Goal: Use online tool/utility: Utilize a website feature to perform a specific function

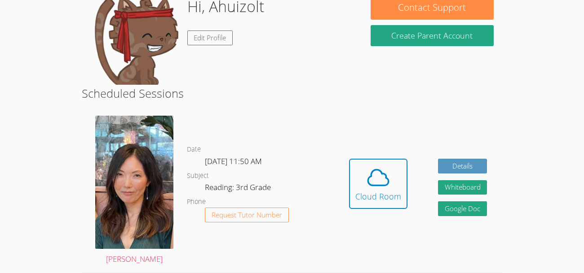
scroll to position [89, 0]
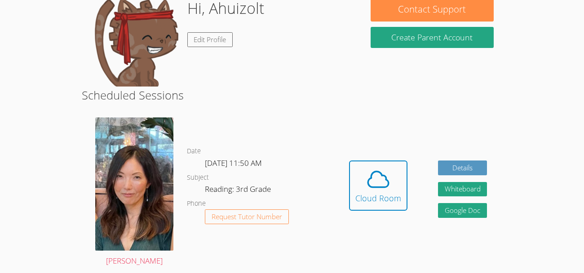
click at [296, 82] on div "Hi, Ahuizolt Edit Profile" at bounding box center [222, 42] width 264 height 90
click at [299, 127] on div "Date [DATE] 11:50 AM Subject Reading: 3rd Grade Phone Request Tutor Number" at bounding box center [260, 192] width 147 height 163
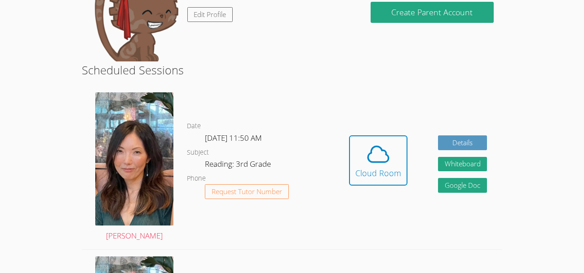
scroll to position [107, 0]
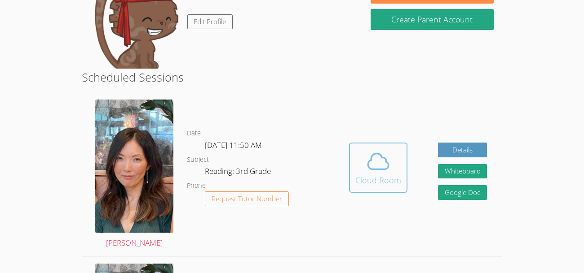
click at [384, 174] on div "Cloud Room" at bounding box center [378, 180] width 46 height 13
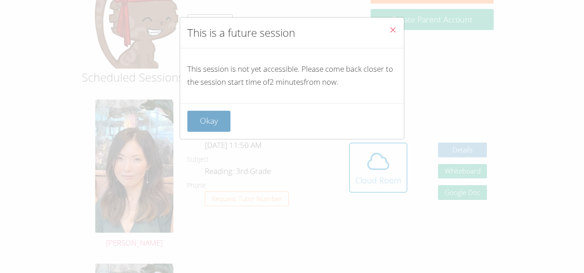
click at [203, 118] on button "Okay" at bounding box center [208, 121] width 43 height 21
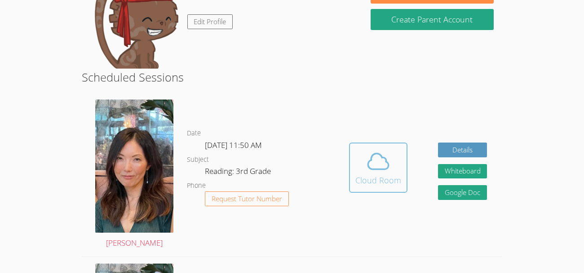
click at [394, 173] on span at bounding box center [378, 161] width 46 height 25
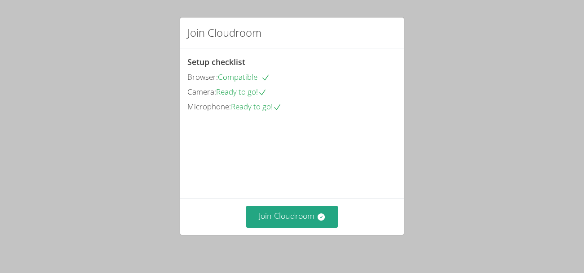
click at [322, 132] on video at bounding box center [254, 154] width 135 height 67
drag, startPoint x: 404, startPoint y: 127, endPoint x: 416, endPoint y: 97, distance: 31.8
click at [416, 97] on div "Join Cloudroom Setup checklist Browser: Compatible Camera: Ready to go! Microph…" at bounding box center [292, 136] width 584 height 273
click at [322, 161] on video at bounding box center [254, 154] width 135 height 67
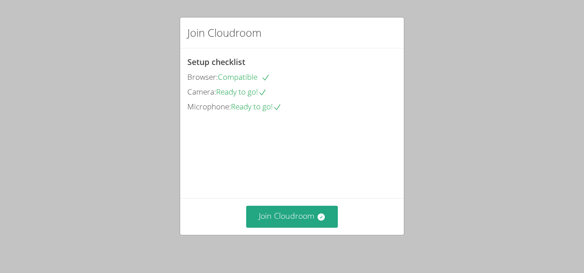
click at [322, 161] on video at bounding box center [254, 154] width 135 height 67
click at [322, 159] on video at bounding box center [254, 154] width 135 height 67
click at [190, 127] on video at bounding box center [254, 154] width 135 height 67
click at [170, 98] on div "Join Cloudroom Setup checklist Browser: Compatible Camera: Ready to go! Microph…" at bounding box center [292, 136] width 584 height 273
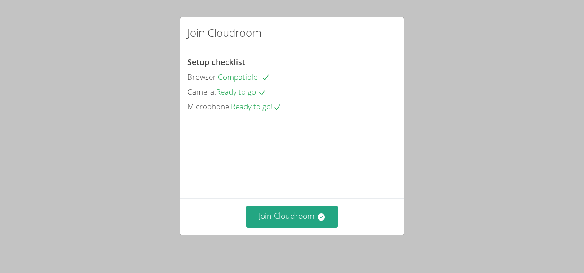
click at [273, 134] on video at bounding box center [254, 154] width 135 height 67
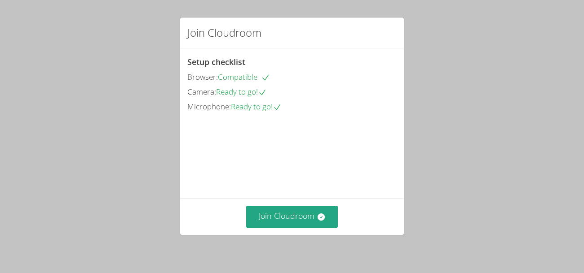
click at [273, 134] on video at bounding box center [254, 154] width 135 height 67
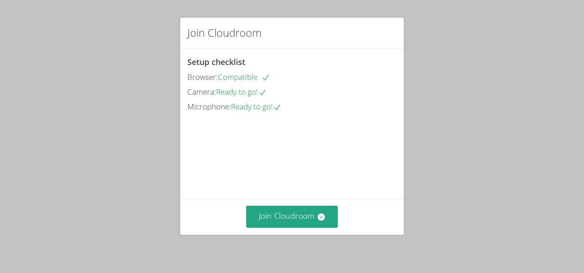
click at [282, 163] on video at bounding box center [254, 154] width 135 height 67
click at [358, 76] on div "Browser: Compatible" at bounding box center [291, 77] width 209 height 13
click at [261, 219] on button "Join Cloudroom" at bounding box center [292, 217] width 92 height 22
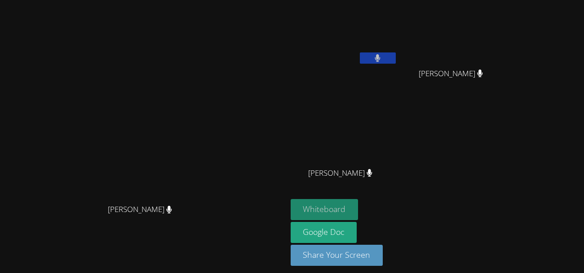
click at [358, 207] on button "Whiteboard" at bounding box center [325, 209] width 68 height 21
